Goal: Navigation & Orientation: Find specific page/section

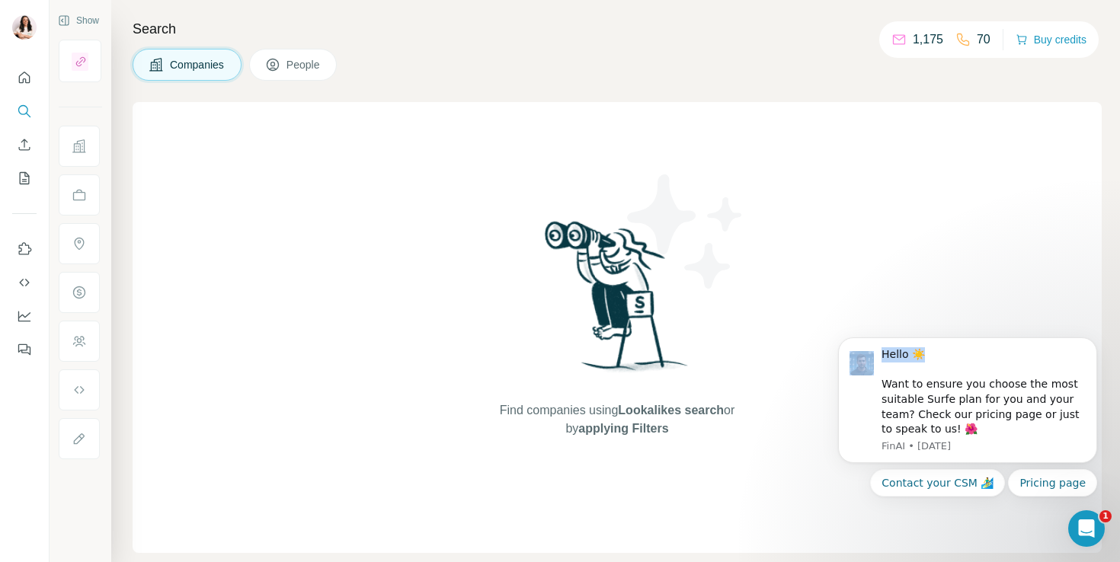
drag, startPoint x: 921, startPoint y: 360, endPoint x: 1049, endPoint y: 249, distance: 169.0
click html "Hello ☀️ Want to ensure you choose the most suitable Surfe plan for you and you…"
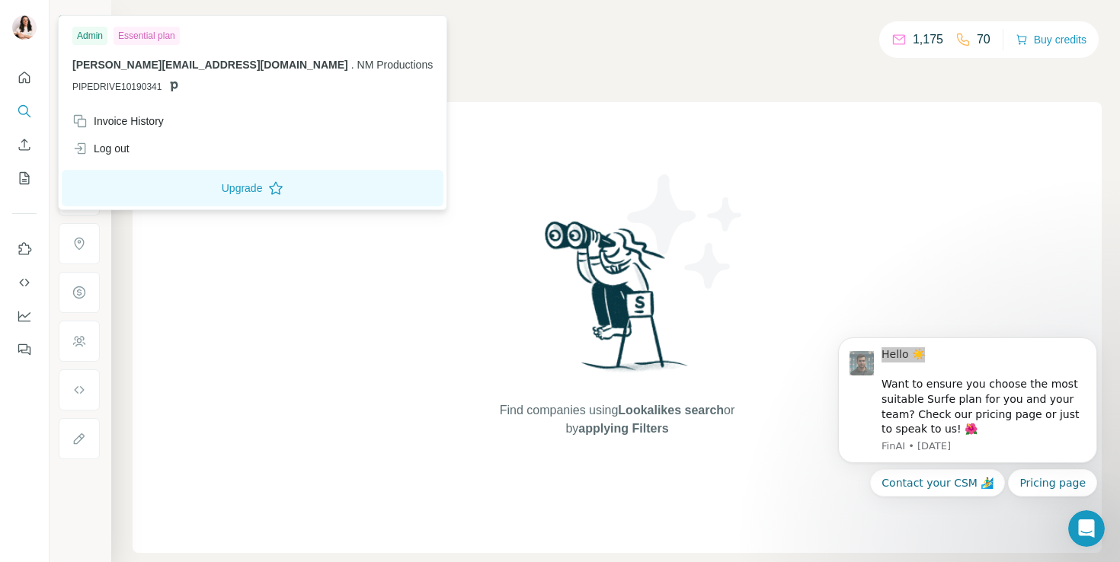
click at [24, 31] on img at bounding box center [24, 27] width 24 height 24
click at [24, 78] on icon "Quick start" at bounding box center [24, 77] width 15 height 15
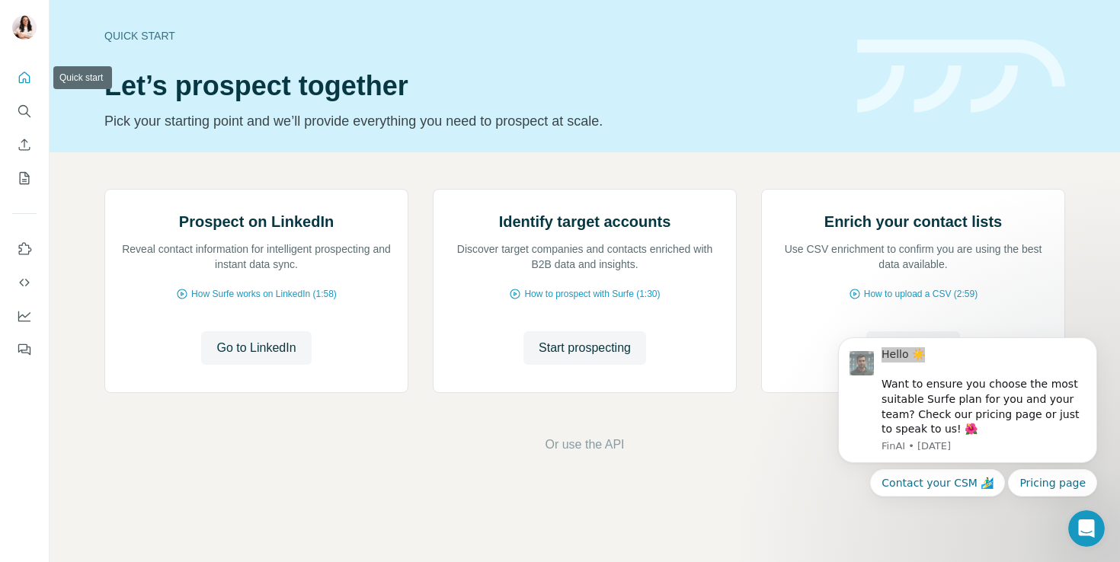
click at [24, 78] on icon "Quick start" at bounding box center [24, 77] width 11 height 11
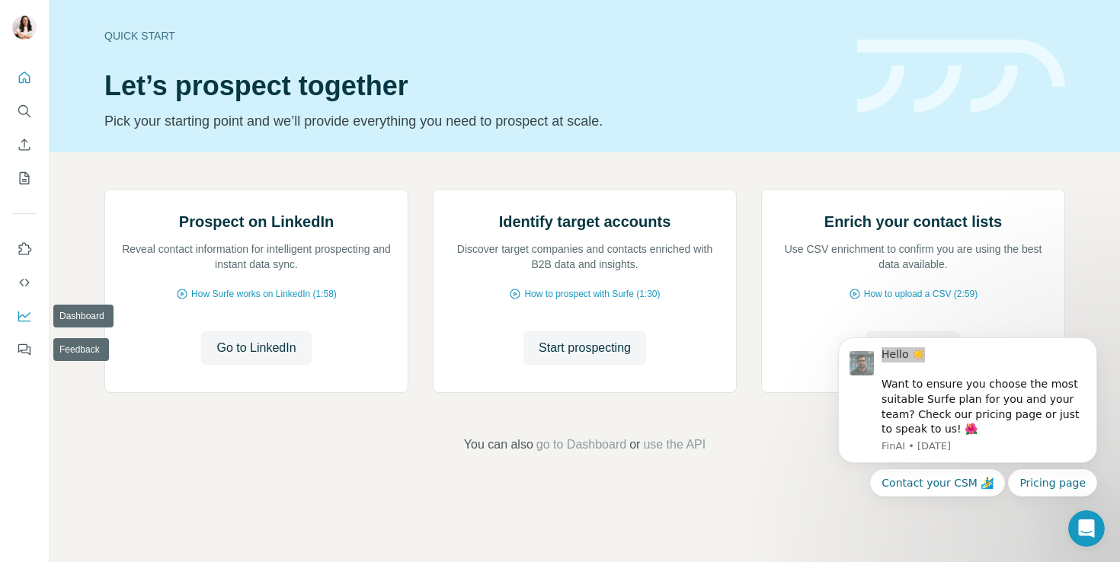
click at [28, 304] on button "Dashboard" at bounding box center [24, 316] width 24 height 27
